Goal: Contribute content: Contribute content

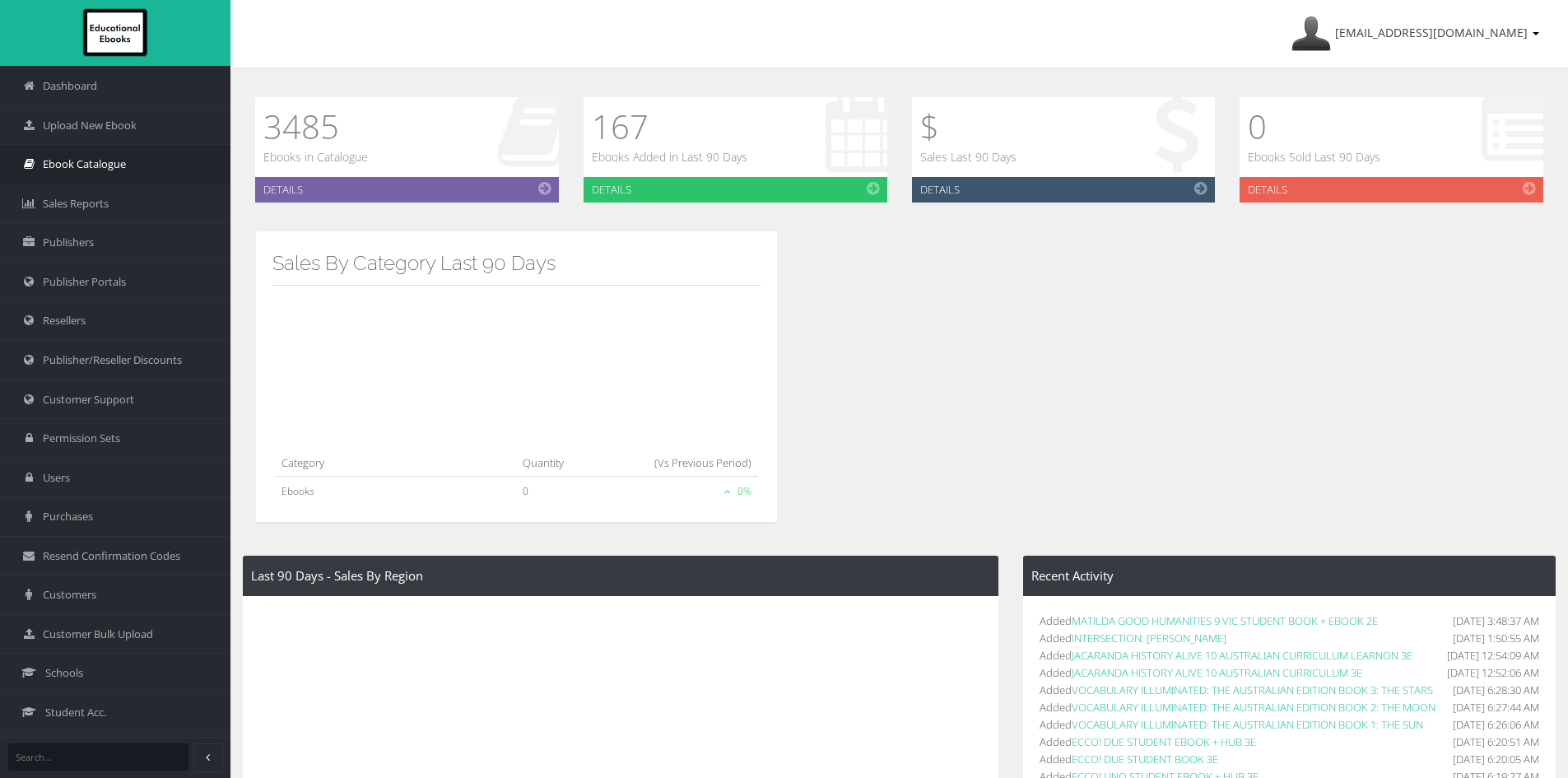
click at [98, 153] on link "Ebook Catalogue" at bounding box center [115, 164] width 230 height 40
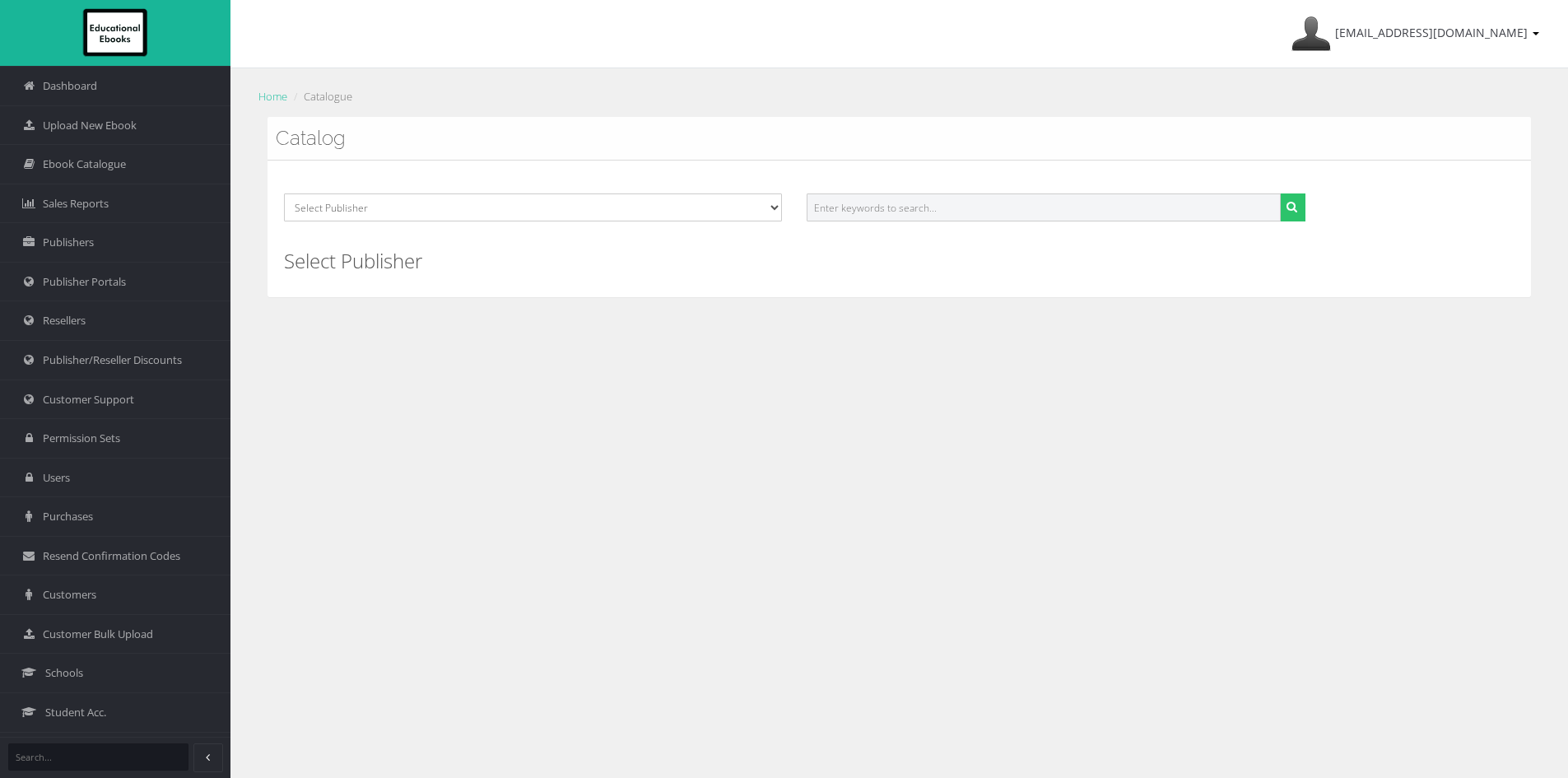
click at [887, 208] on input "text" at bounding box center [1043, 207] width 473 height 28
paste input "9781420247220PDF"
type input "9781420247220PDF"
click at [1280, 193] on button "submit" at bounding box center [1292, 207] width 26 height 28
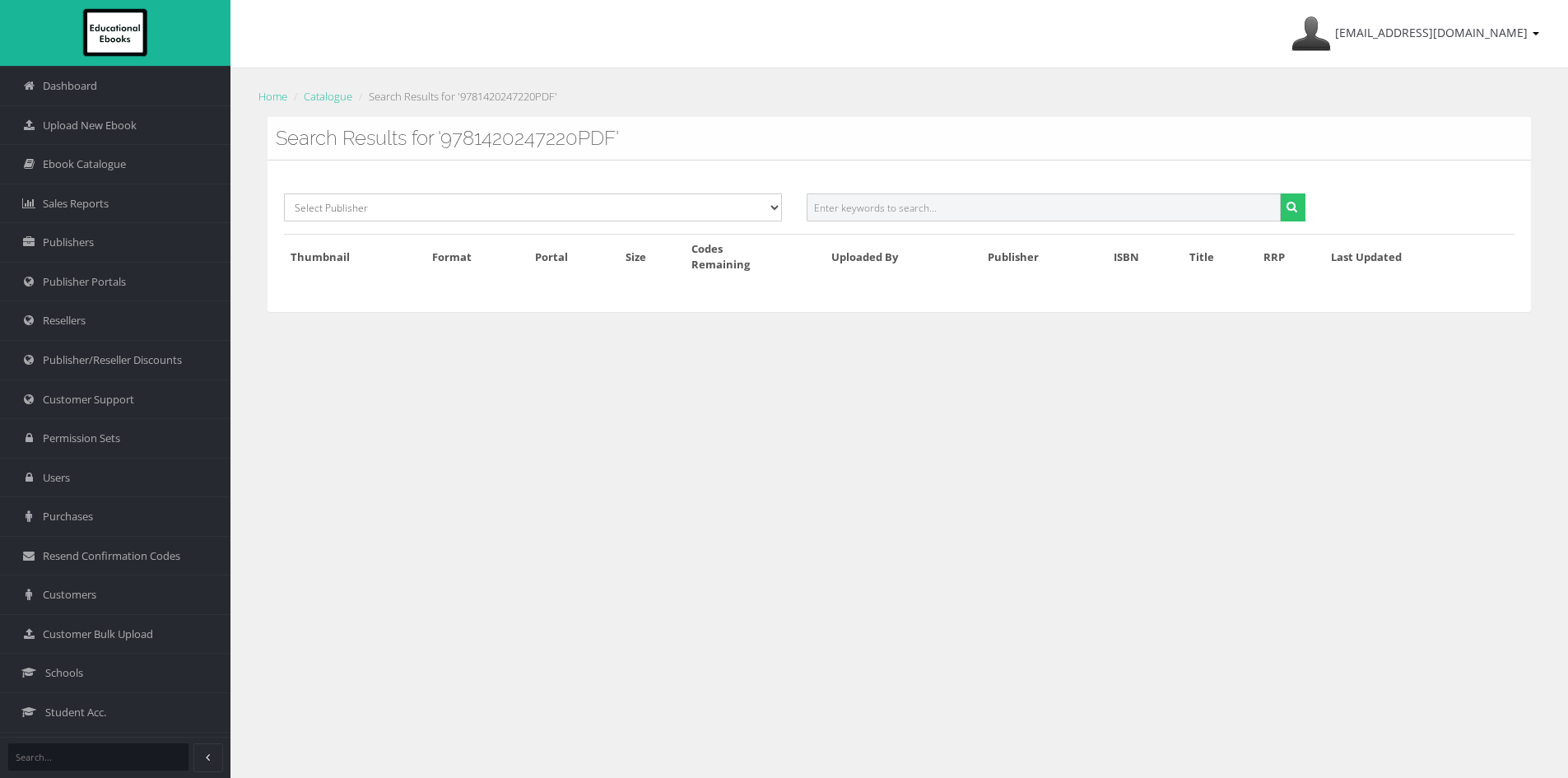
click at [887, 208] on input "text" at bounding box center [1043, 207] width 473 height 28
paste input "9781420247220PDF"
drag, startPoint x: 884, startPoint y: 206, endPoint x: 1005, endPoint y: 208, distance: 121.0
click at [1005, 208] on input "9781420247220PDF" at bounding box center [1043, 207] width 473 height 28
type input "9781420247220"
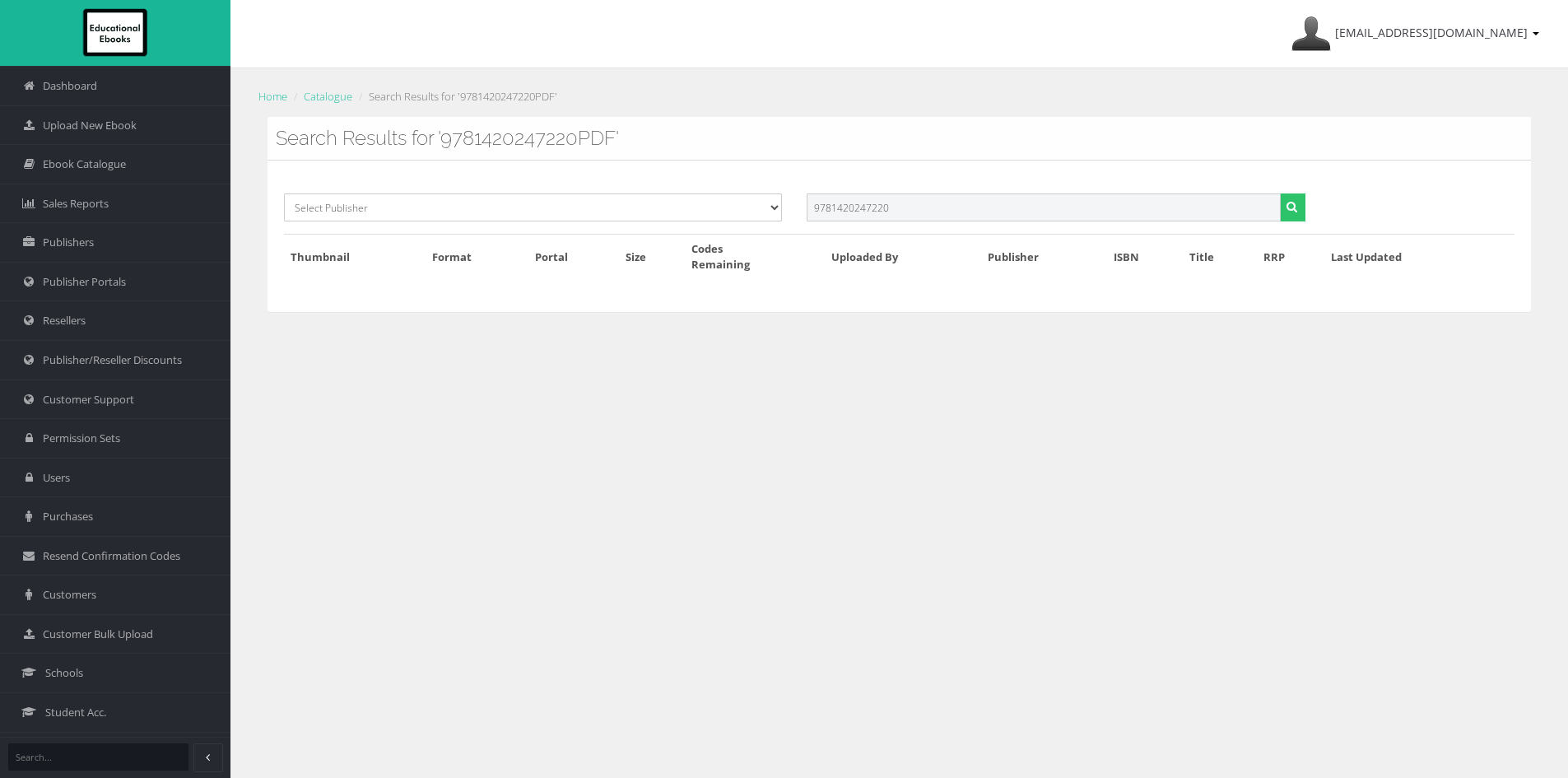
click at [1280, 193] on button "submit" at bounding box center [1292, 207] width 26 height 28
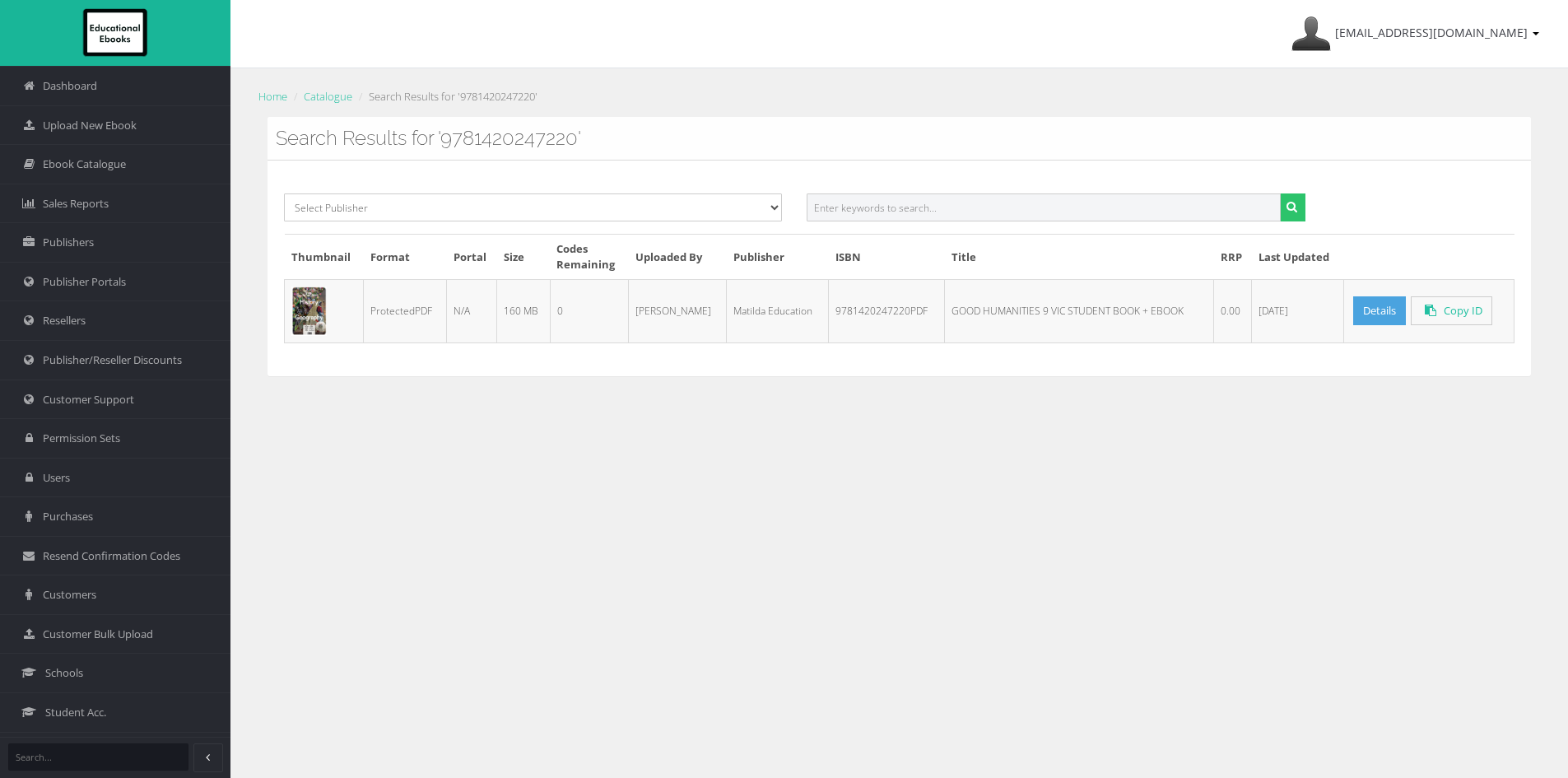
click at [834, 201] on input "text" at bounding box center [1043, 207] width 473 height 28
paste input "9780655094029"
type input "9780655094029"
click at [1301, 212] on button "submit" at bounding box center [1292, 207] width 26 height 28
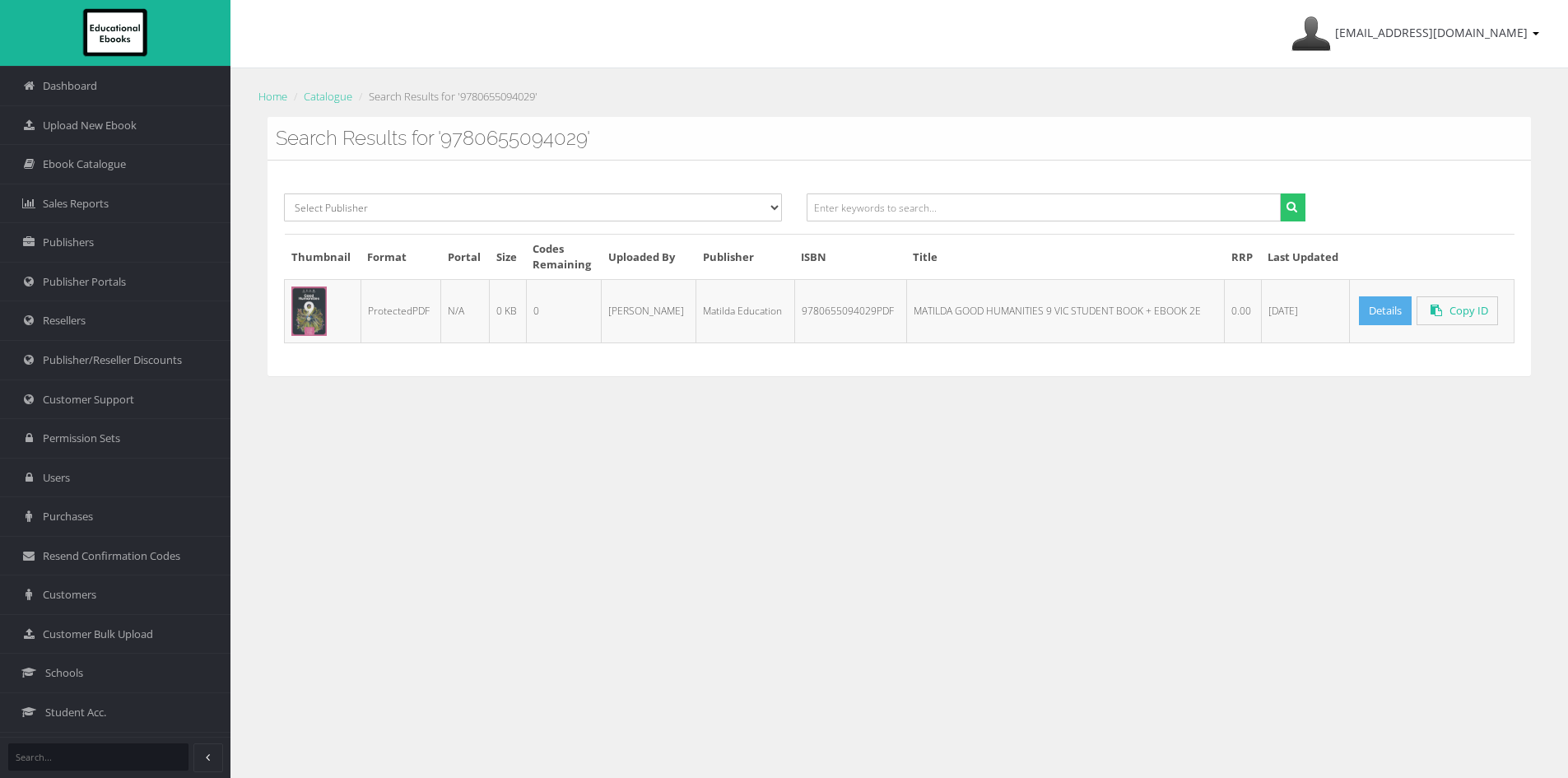
click at [1384, 323] on link "Details" at bounding box center [1385, 310] width 53 height 29
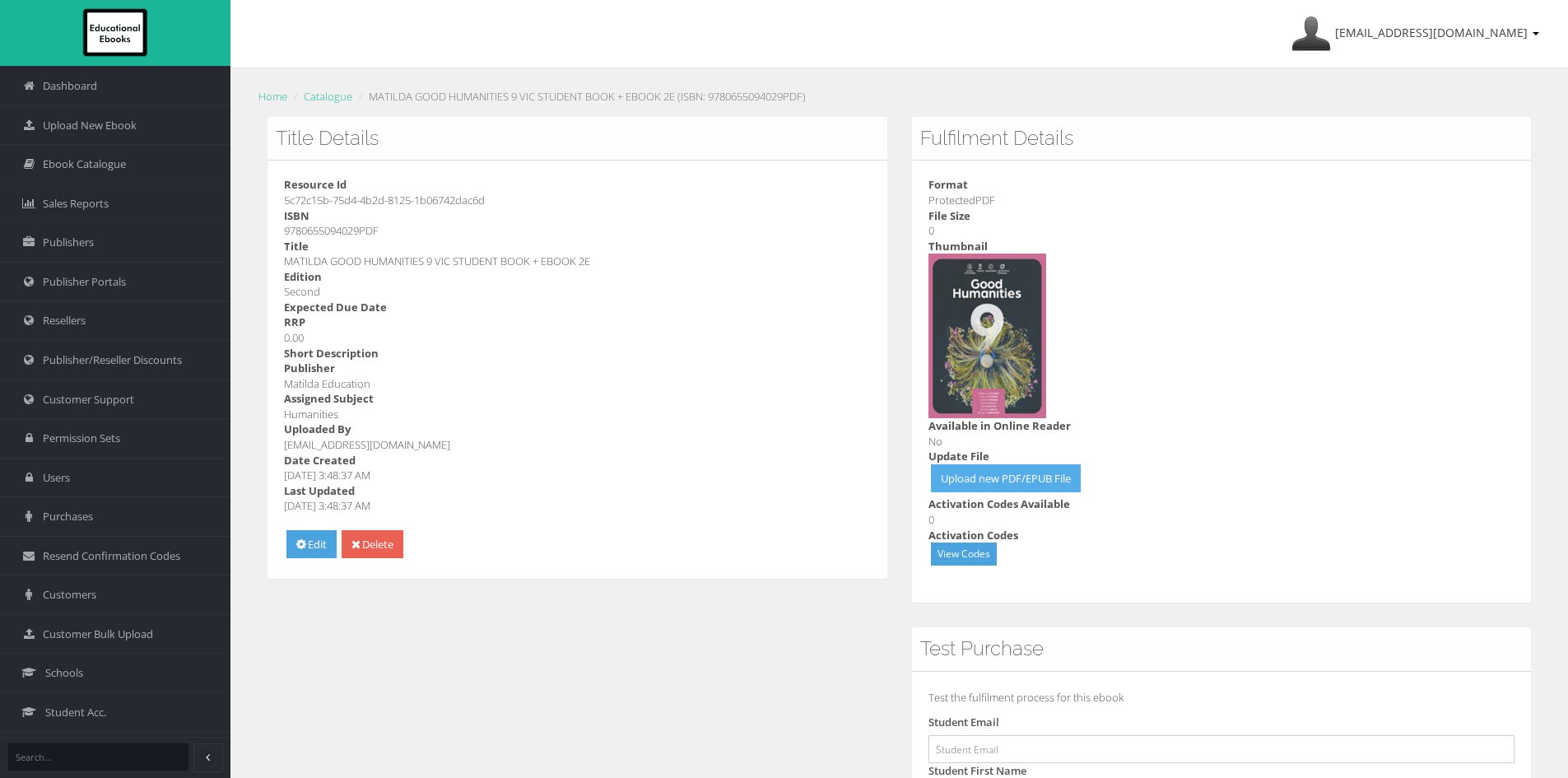
click at [1002, 482] on link "Upload new PDF/EPUB File" at bounding box center [1005, 478] width 150 height 29
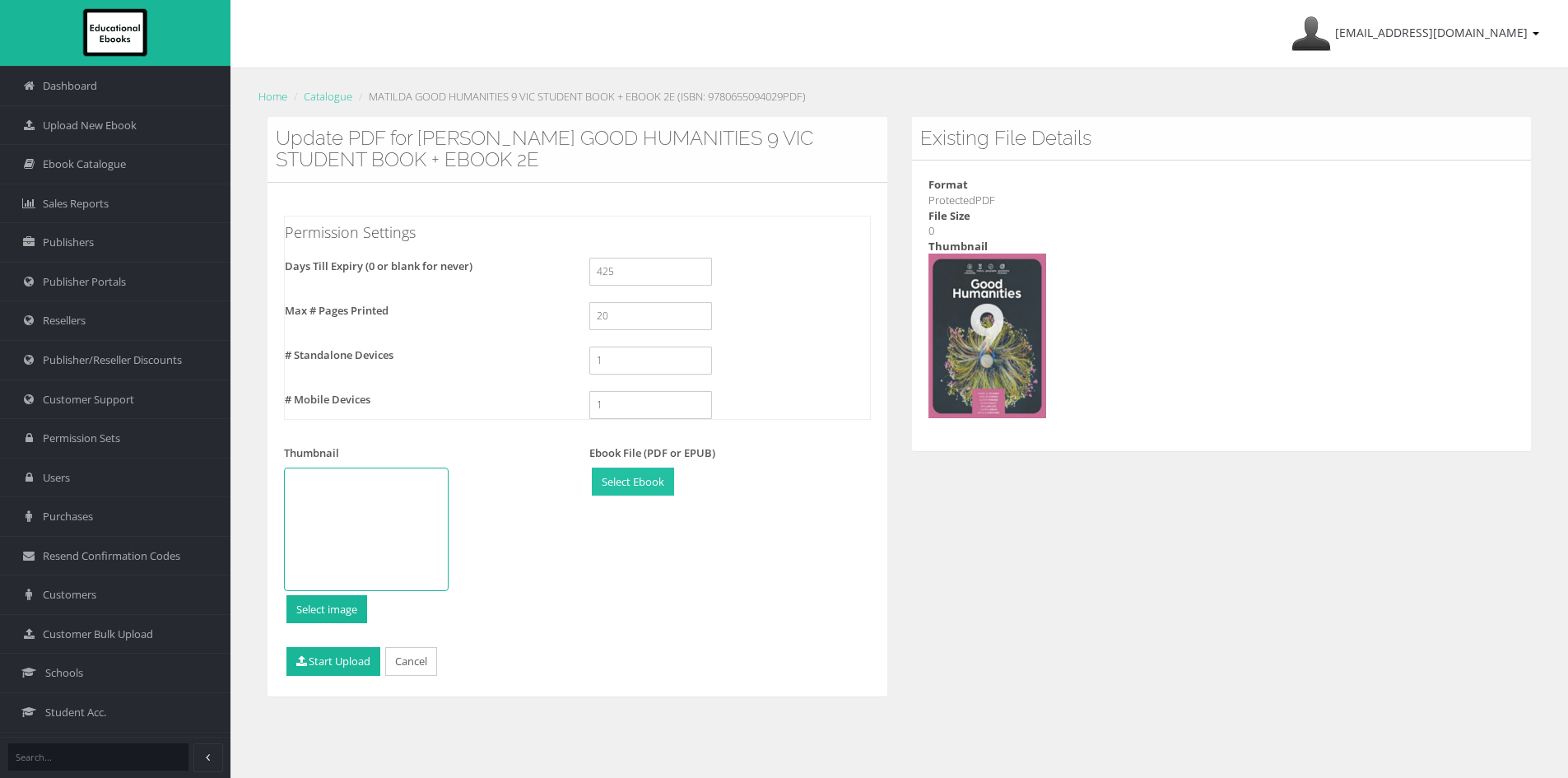
click at [635, 488] on input "file" at bounding box center [632, 481] width 80 height 27
type input "C:\fakepath\9780655094067_compressed.pdf"
click at [348, 657] on button "Start Upload" at bounding box center [333, 661] width 94 height 29
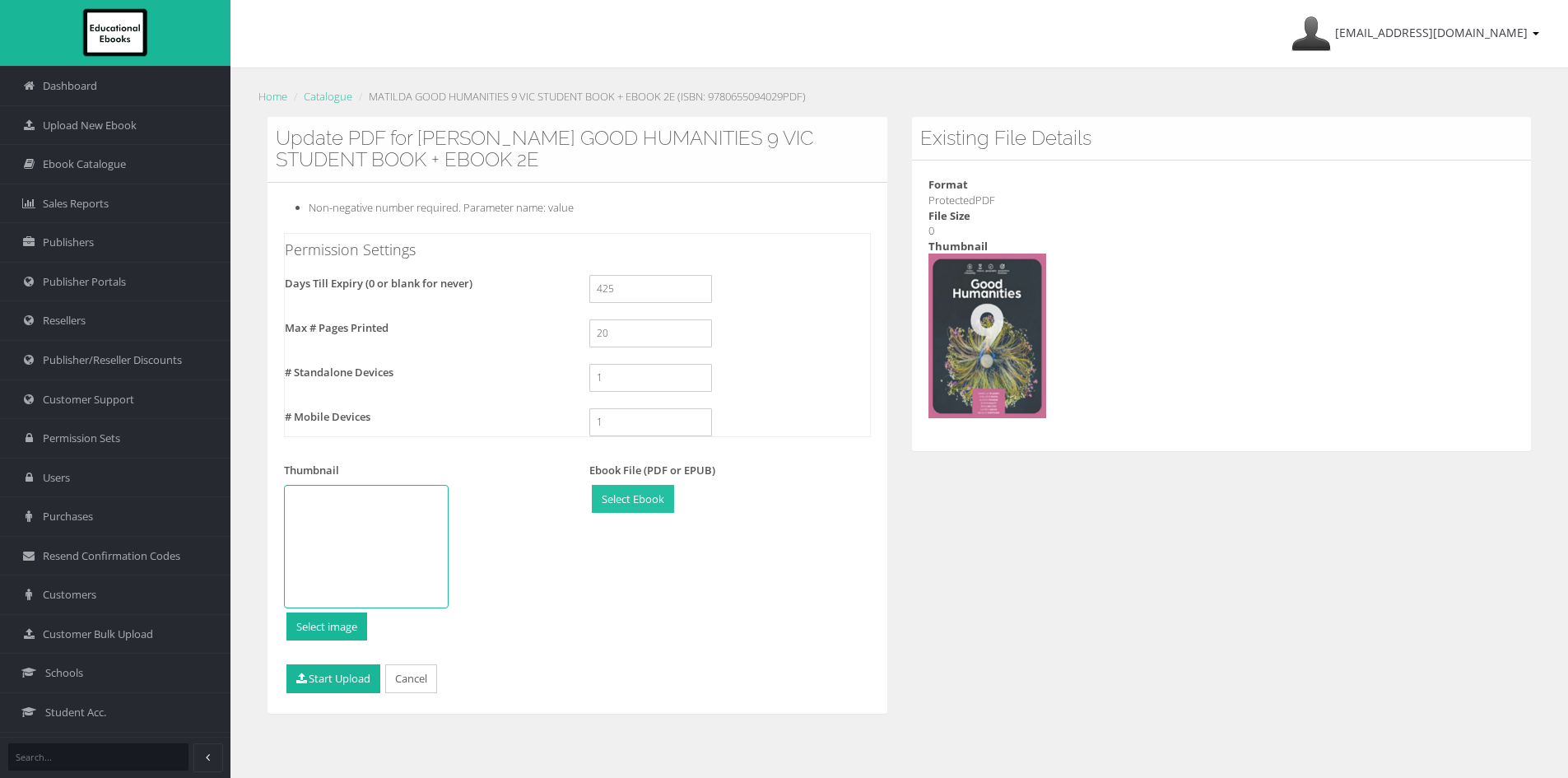
click at [624, 497] on input "file" at bounding box center [632, 499] width 80 height 27
type input "C:\fakepath\9780655094067_compressed2.pdf"
click at [306, 666] on button "Start Upload" at bounding box center [333, 678] width 94 height 29
